Goal: Task Accomplishment & Management: Use online tool/utility

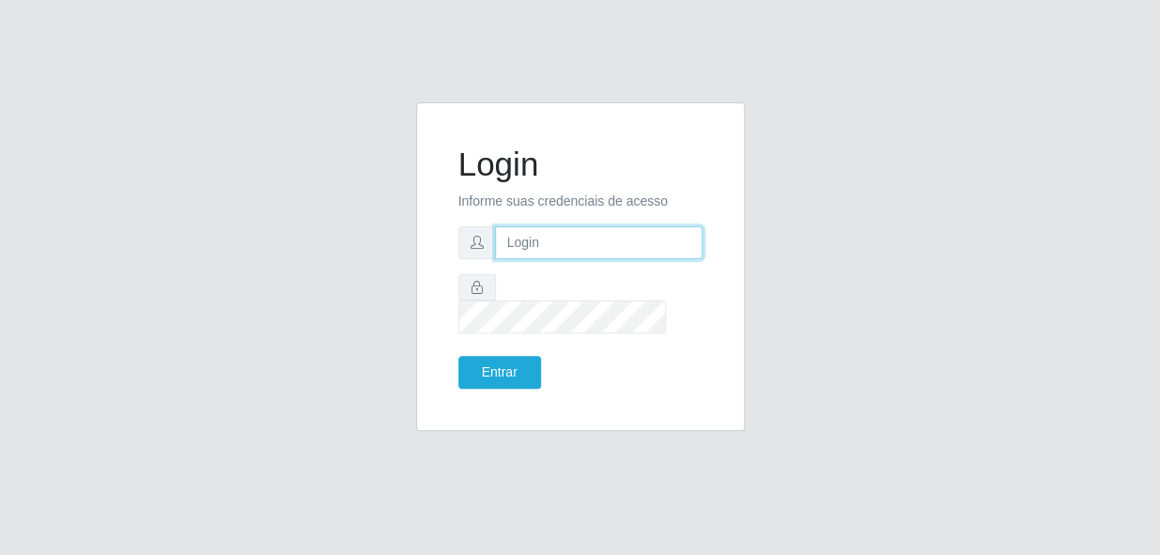
type input "bianor@bemais"
click at [1159, 157] on html "Login Informe suas credenciais de acesso bianor@bemais Entrar" at bounding box center [580, 277] width 1160 height 555
drag, startPoint x: 643, startPoint y: 252, endPoint x: 434, endPoint y: 248, distance: 208.6
click at [434, 248] on div "Login Informe suas credenciais de acesso bianor@bemais Entrar" at bounding box center [580, 266] width 329 height 329
type input "[PERSON_NAME]"
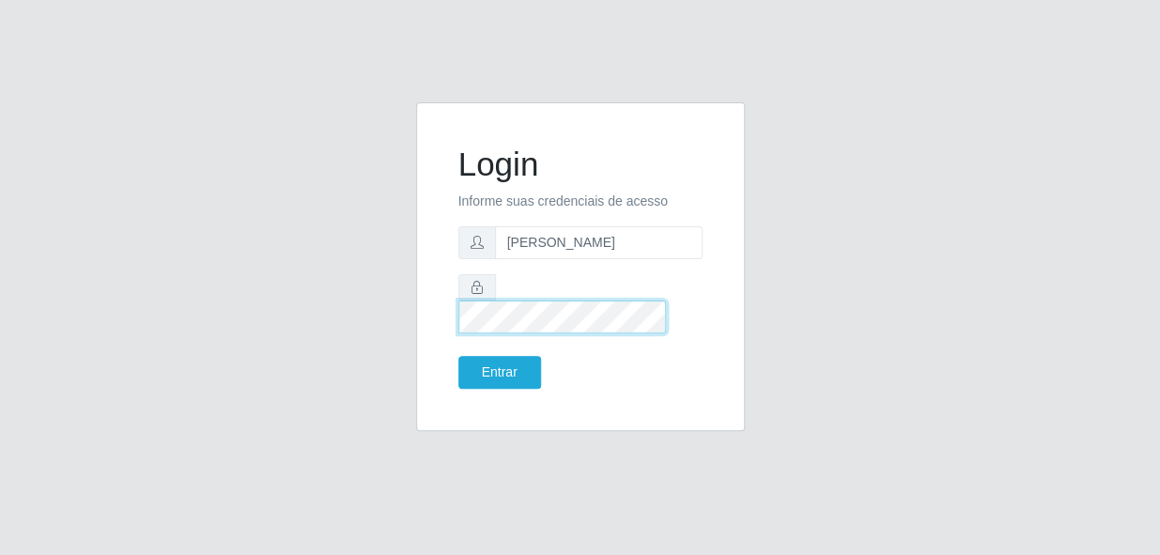
click at [465, 309] on div at bounding box center [581, 303] width 244 height 59
click at [459, 356] on button "Entrar" at bounding box center [500, 372] width 83 height 33
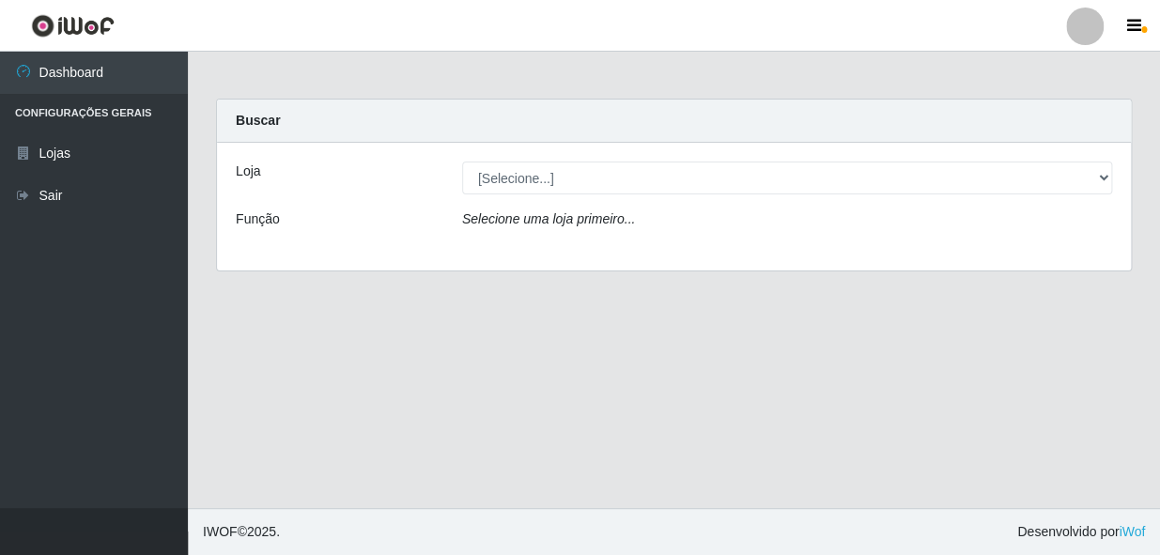
click at [572, 194] on div "Loja [Selecione...] [PERSON_NAME] Função Selecione uma loja primeiro..." at bounding box center [674, 207] width 914 height 128
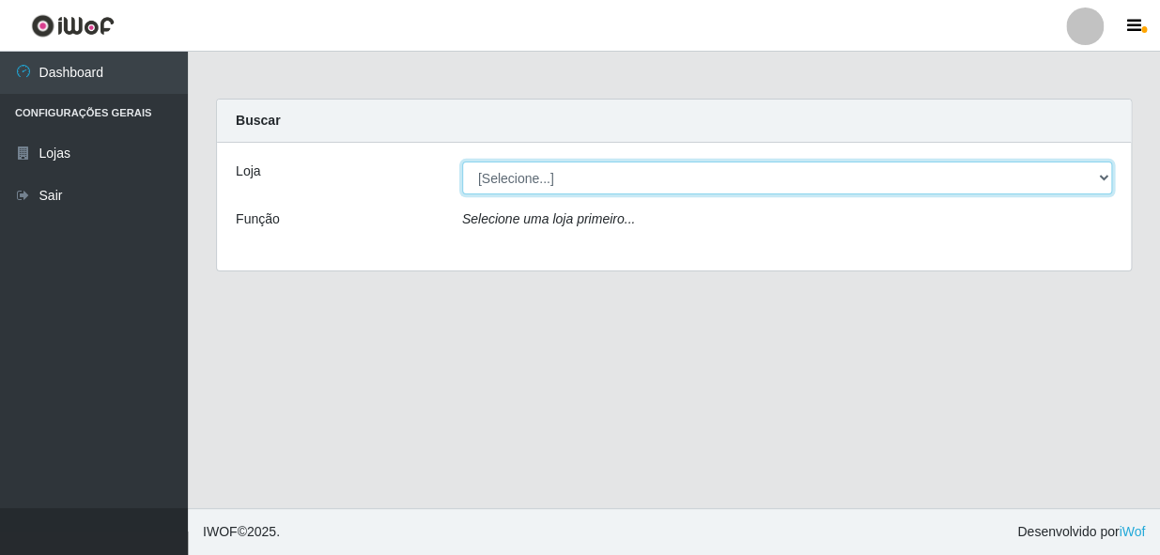
click at [580, 182] on select "[Selecione...] [PERSON_NAME]" at bounding box center [787, 178] width 650 height 33
select select "230"
click at [462, 162] on select "[Selecione...] [PERSON_NAME]" at bounding box center [787, 178] width 650 height 33
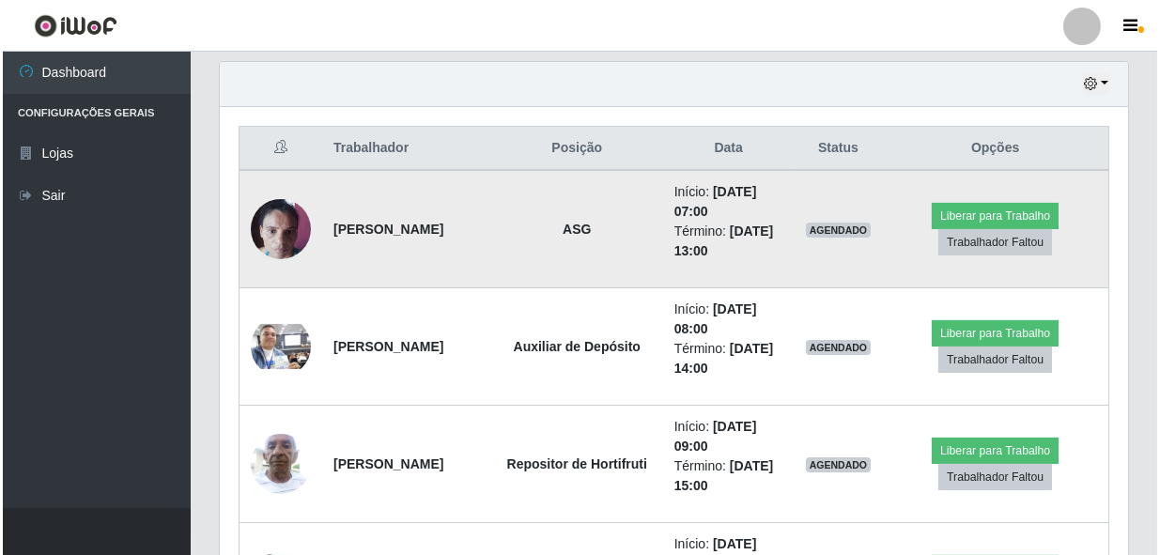
scroll to position [683, 0]
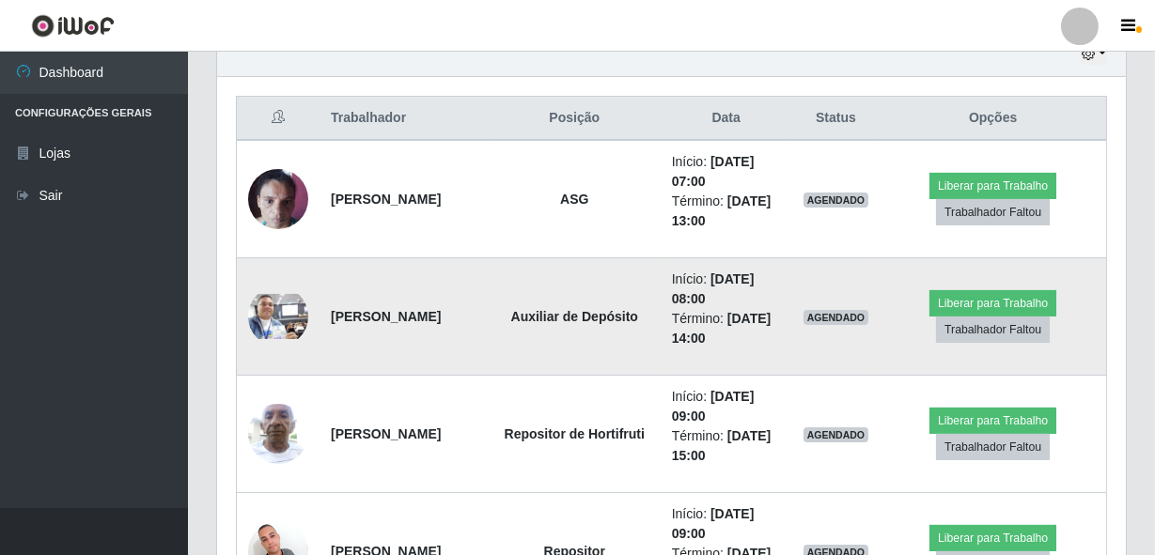
click at [301, 319] on img at bounding box center [278, 316] width 60 height 45
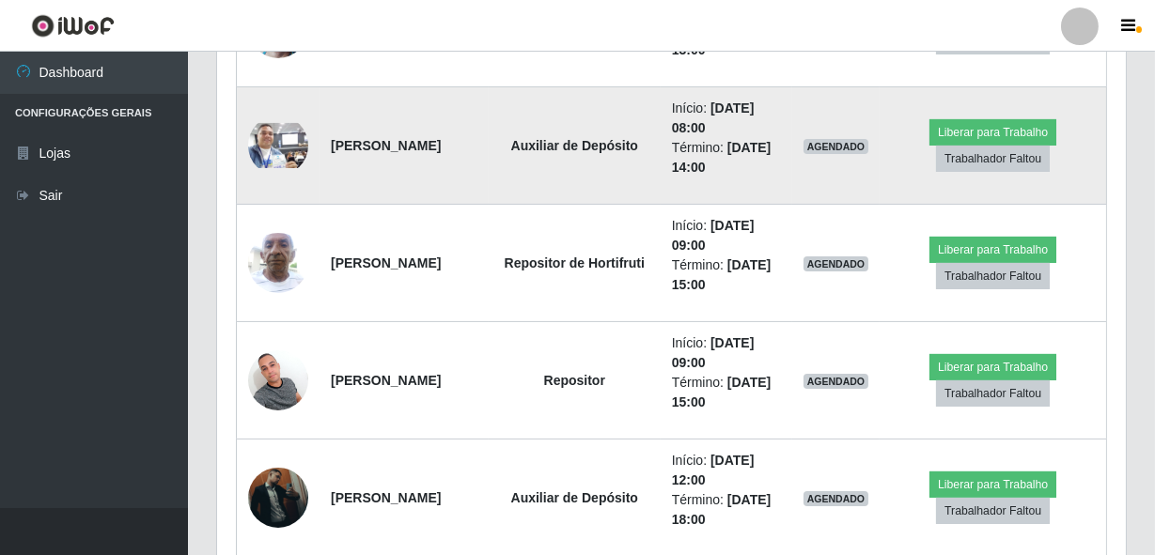
scroll to position [940, 0]
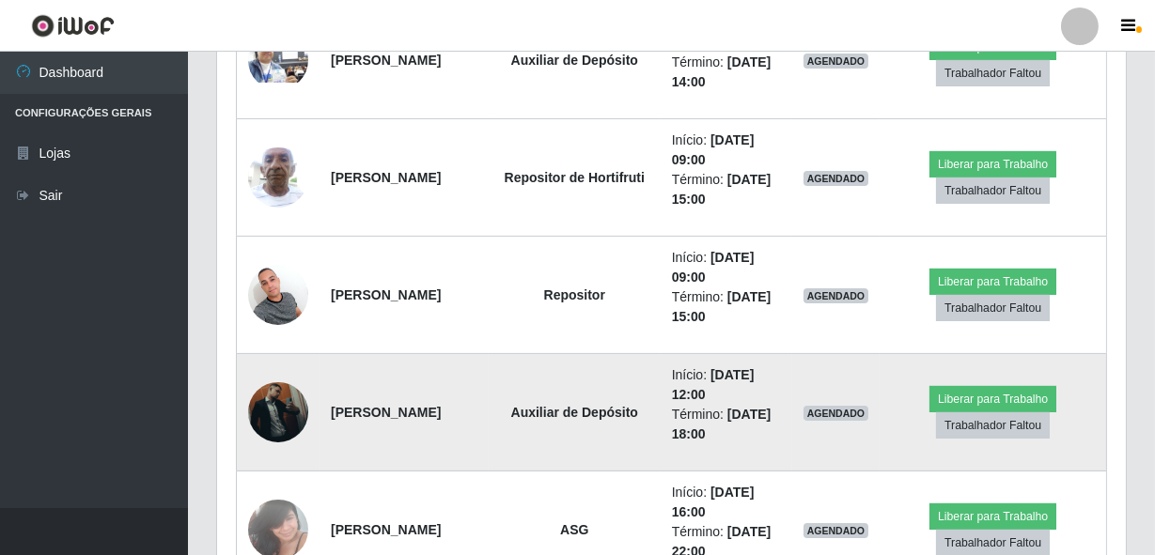
click at [259, 398] on img at bounding box center [278, 412] width 60 height 133
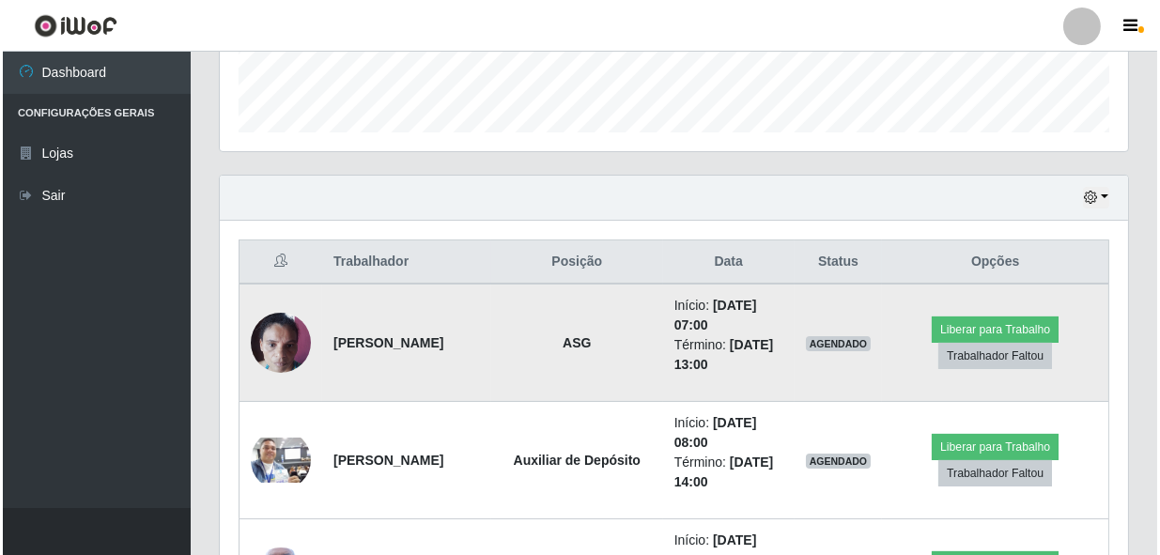
scroll to position [580, 0]
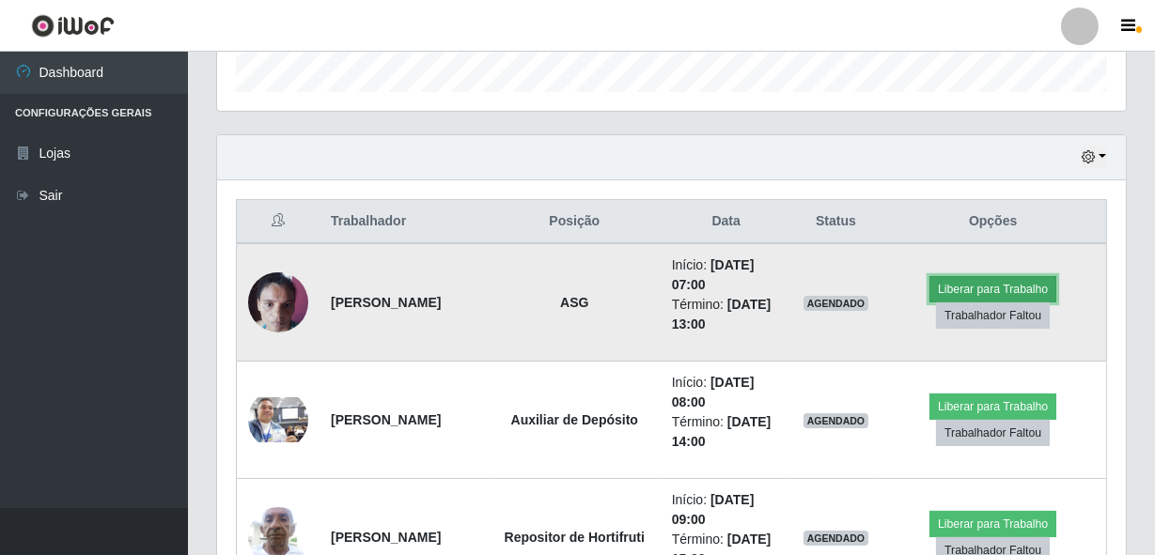
click at [974, 288] on button "Liberar para Trabalho" at bounding box center [992, 289] width 127 height 26
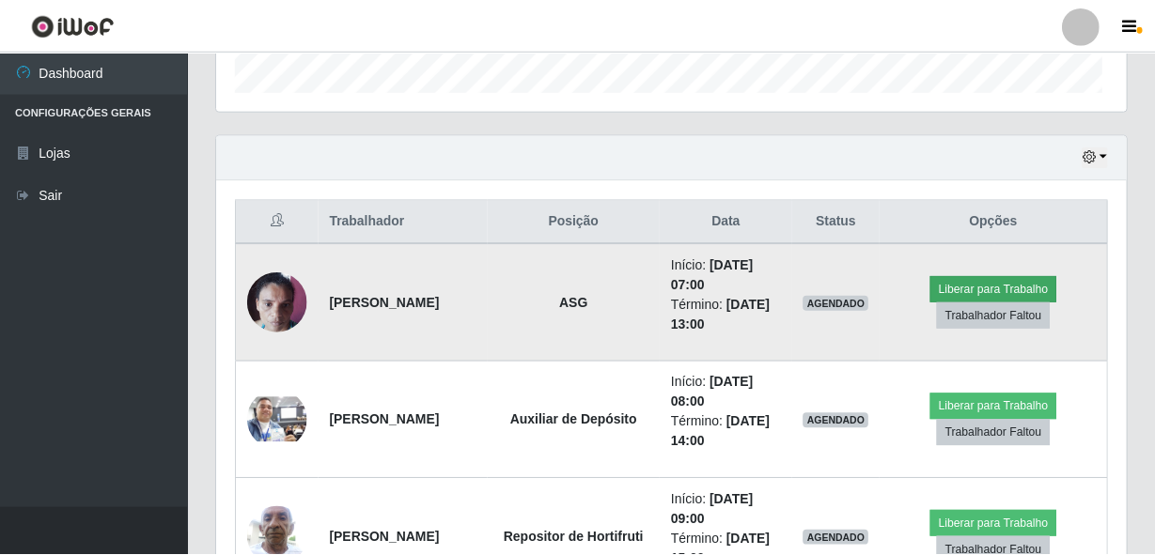
scroll to position [390, 900]
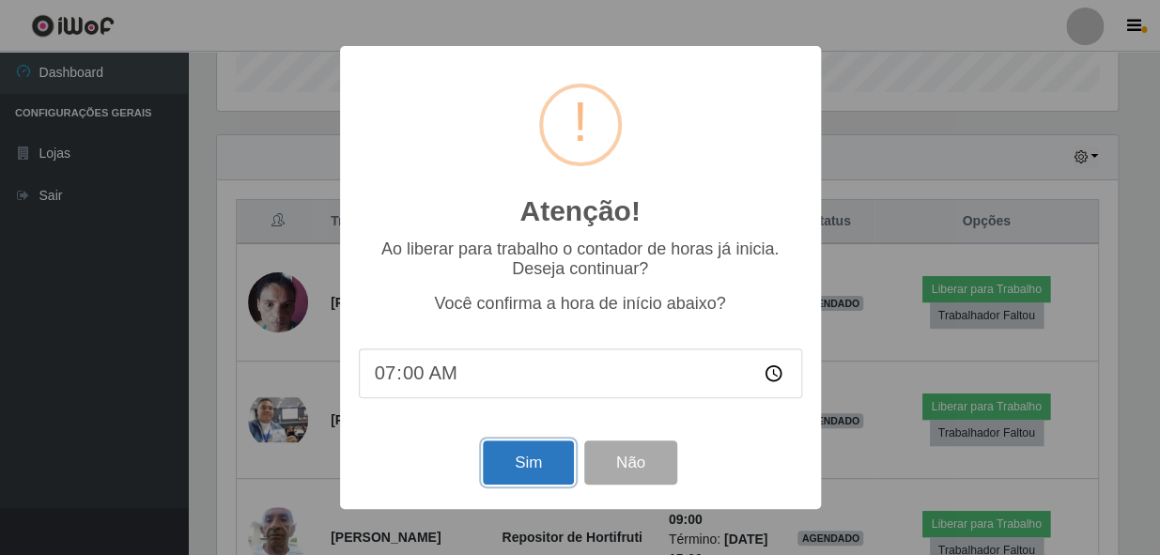
click at [545, 463] on button "Sim" at bounding box center [528, 463] width 91 height 44
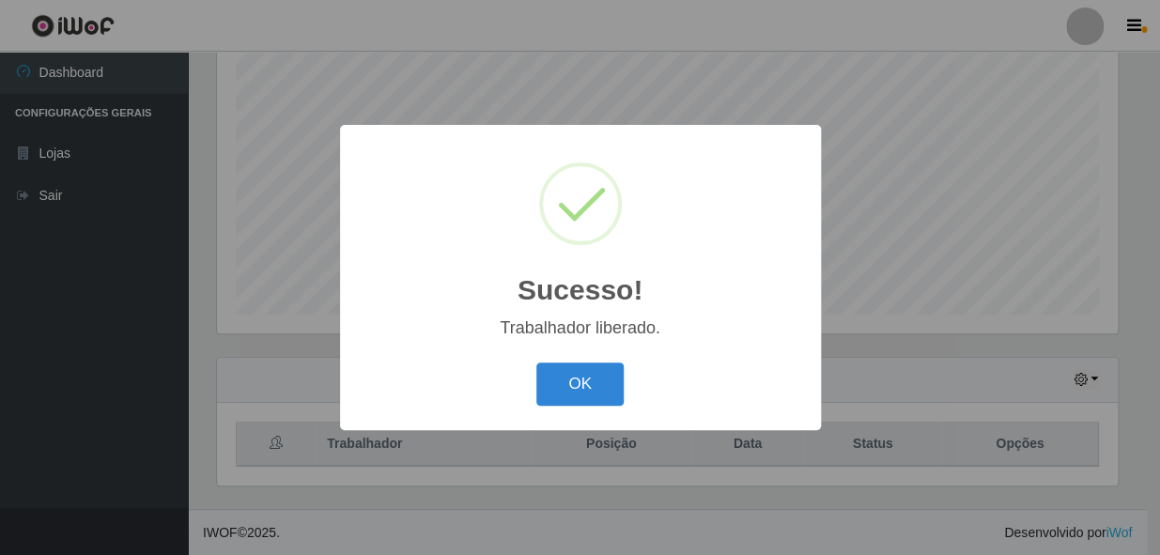
click at [536, 363] on button "OK" at bounding box center [579, 385] width 87 height 44
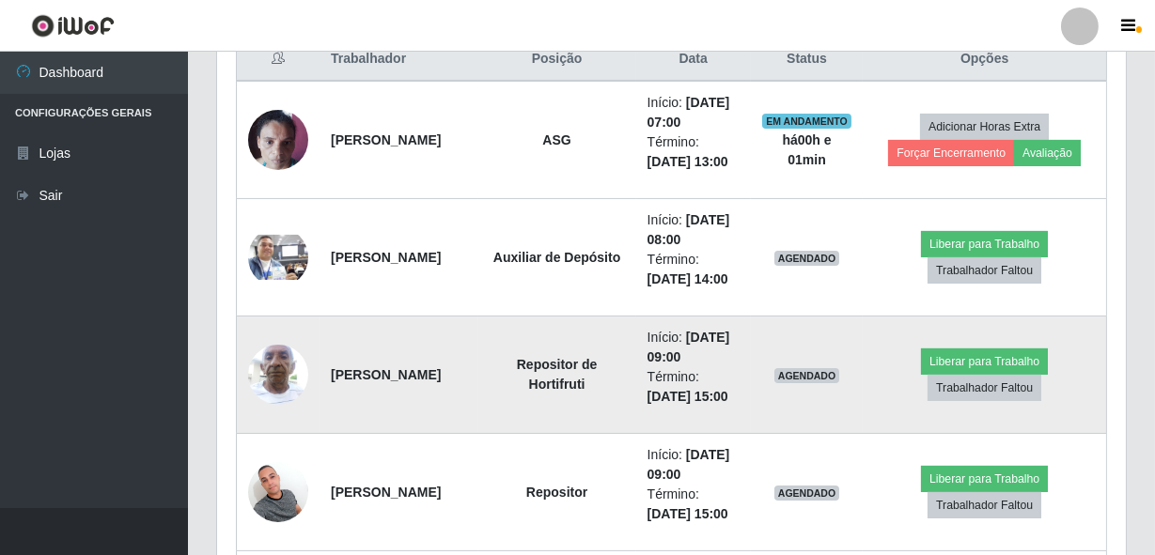
scroll to position [784, 0]
